Goal: Information Seeking & Learning: Learn about a topic

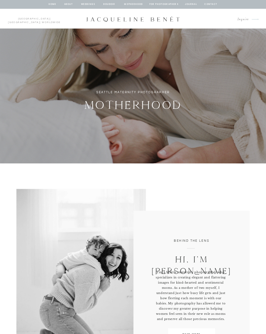
click at [136, 4] on nav "Motherhood" at bounding box center [133, 5] width 19 height 4
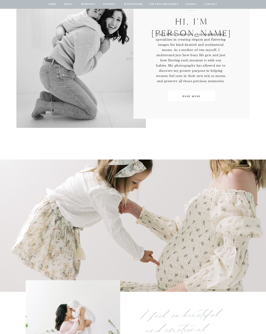
scroll to position [231, 0]
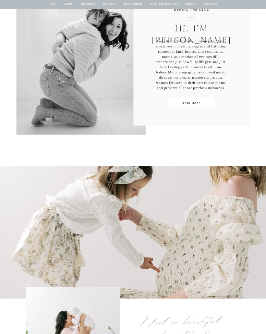
click at [133, 6] on nav "Motherhood" at bounding box center [133, 5] width 19 height 4
click at [134, 3] on nav "Motherhood" at bounding box center [133, 5] width 19 height 4
click at [111, 3] on nav "BOUDOIR" at bounding box center [109, 5] width 13 height 4
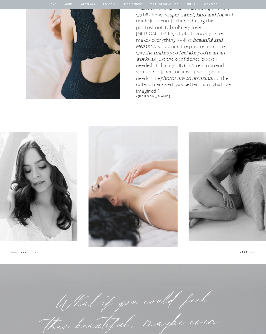
scroll to position [532, 0]
click at [252, 256] on icon "arrow" at bounding box center [252, 252] width 10 height 10
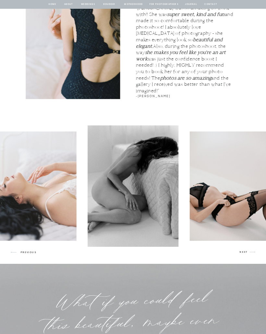
click at [252, 252] on icon "arrow" at bounding box center [252, 252] width 10 height 10
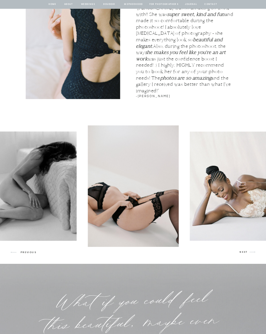
click at [251, 254] on icon "arrow" at bounding box center [252, 252] width 10 height 10
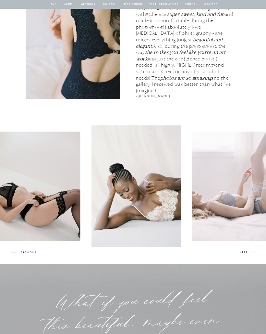
click at [247, 252] on p "NEXT" at bounding box center [244, 252] width 8 height 4
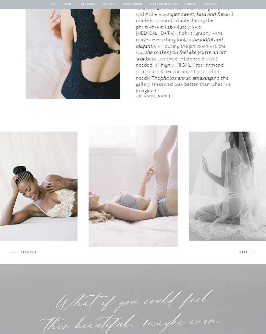
click at [248, 253] on icon "arrow" at bounding box center [252, 252] width 10 height 10
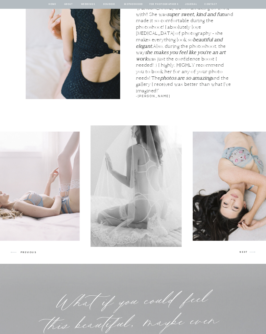
click at [247, 252] on icon "arrow" at bounding box center [252, 252] width 10 height 10
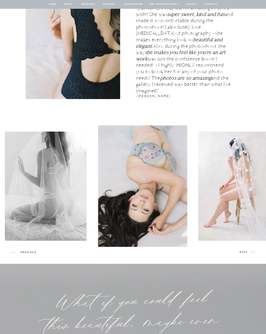
click at [245, 253] on p "NEXT" at bounding box center [244, 252] width 8 height 4
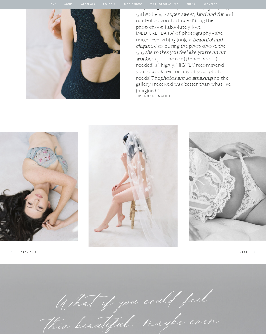
click at [245, 253] on p "NEXT" at bounding box center [244, 252] width 8 height 4
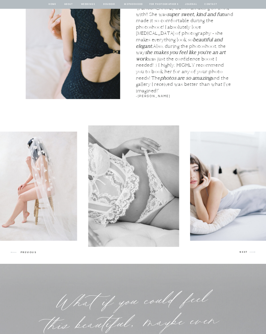
click at [248, 254] on icon "arrow" at bounding box center [252, 252] width 10 height 10
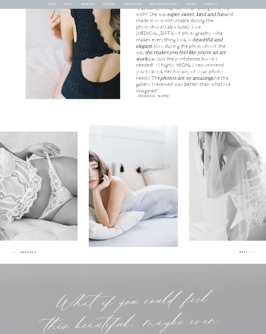
click at [245, 254] on p "NEXT" at bounding box center [244, 252] width 8 height 4
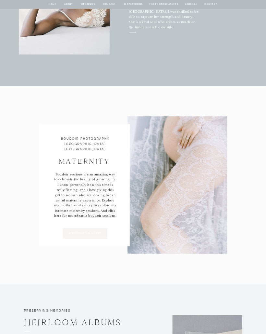
scroll to position [1910, 0]
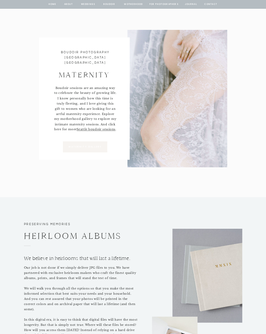
click at [89, 147] on p "Maternity gallery" at bounding box center [85, 147] width 41 height 4
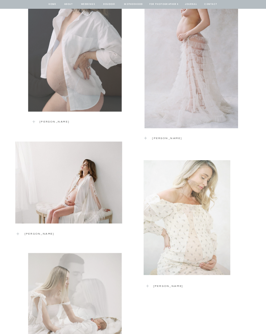
scroll to position [368, 0]
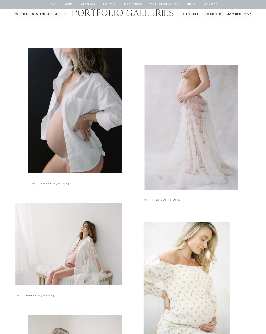
click at [160, 197] on p "[PERSON_NAME]" at bounding box center [192, 199] width 80 height 4
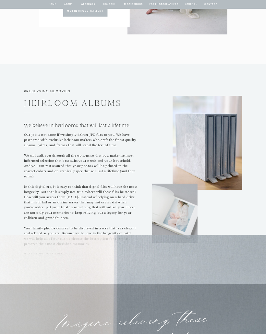
scroll to position [2132, 0]
